Goal: Information Seeking & Learning: Learn about a topic

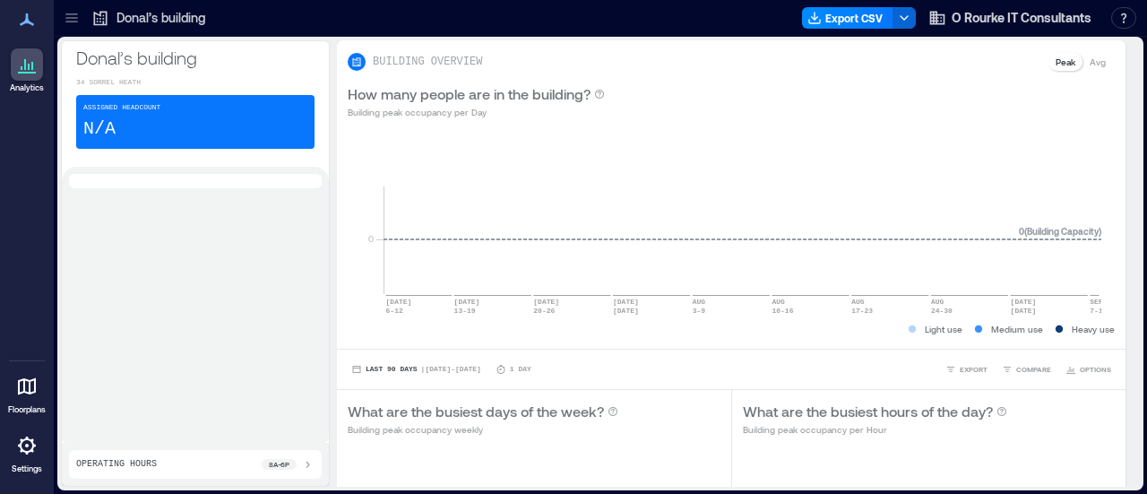
click at [185, 112] on div "Assigned Headcount N/A" at bounding box center [195, 122] width 238 height 54
click at [32, 12] on icon at bounding box center [27, 20] width 22 height 22
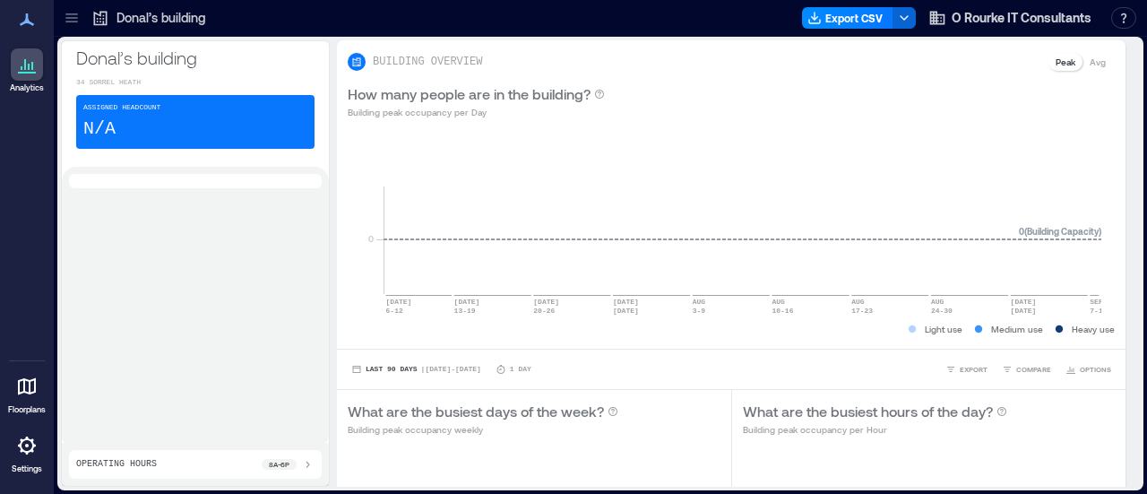
click at [25, 66] on icon at bounding box center [25, 64] width 2 height 11
click at [163, 128] on div "Assigned Headcount N/A" at bounding box center [195, 122] width 238 height 54
click at [352, 69] on span at bounding box center [357, 62] width 18 height 18
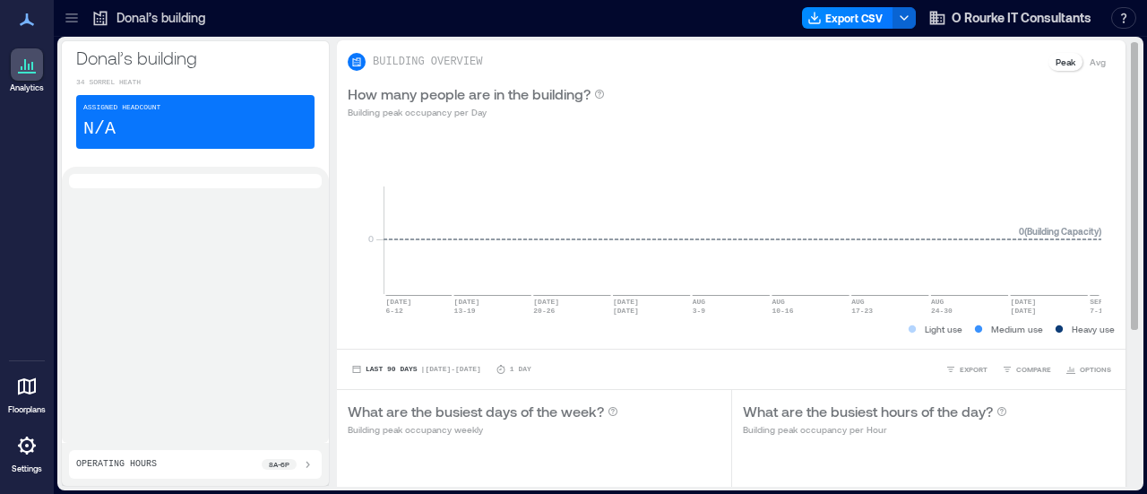
click at [355, 65] on icon at bounding box center [357, 62] width 8 height 9
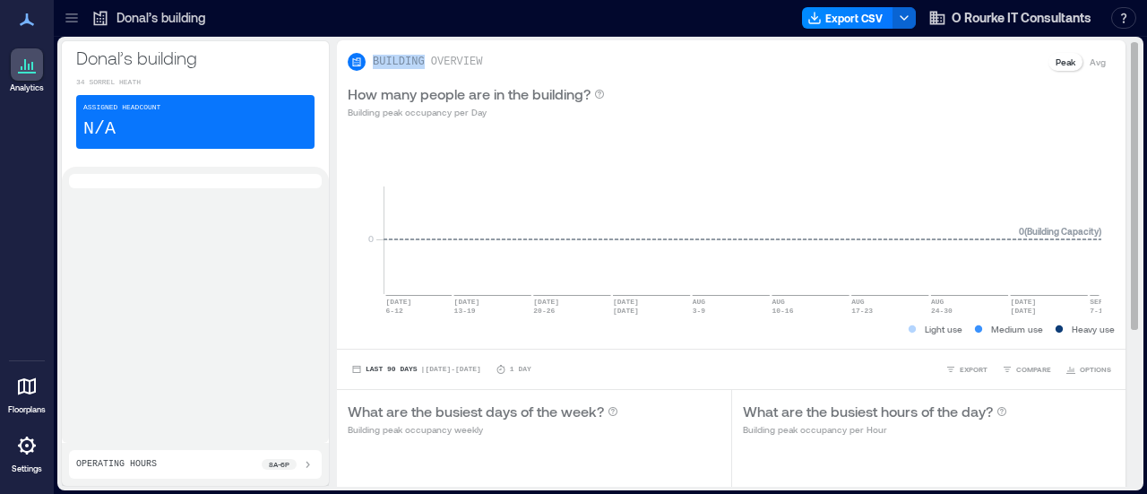
click at [355, 65] on icon at bounding box center [357, 62] width 8 height 9
